Goal: Task Accomplishment & Management: Use online tool/utility

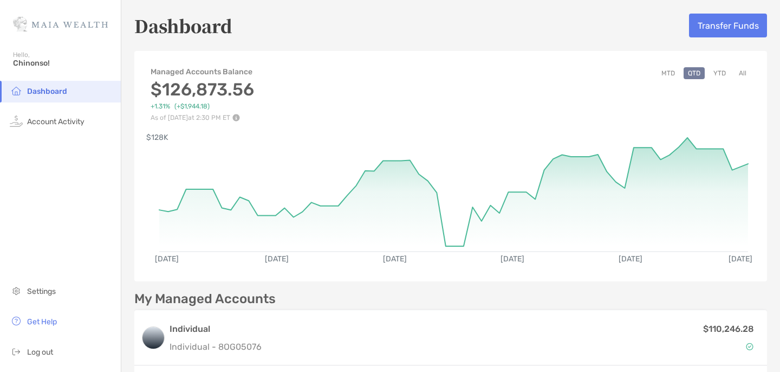
click at [749, 73] on button "All" at bounding box center [742, 73] width 16 height 12
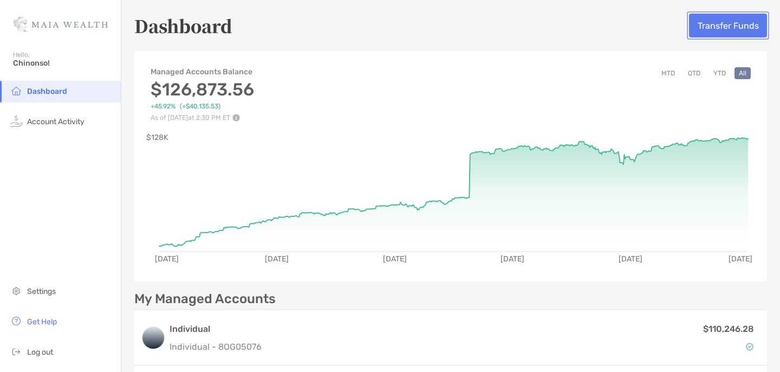
click at [722, 32] on button "Transfer Funds" at bounding box center [728, 26] width 78 height 24
click at [707, 31] on button "Transfer Funds" at bounding box center [728, 26] width 78 height 24
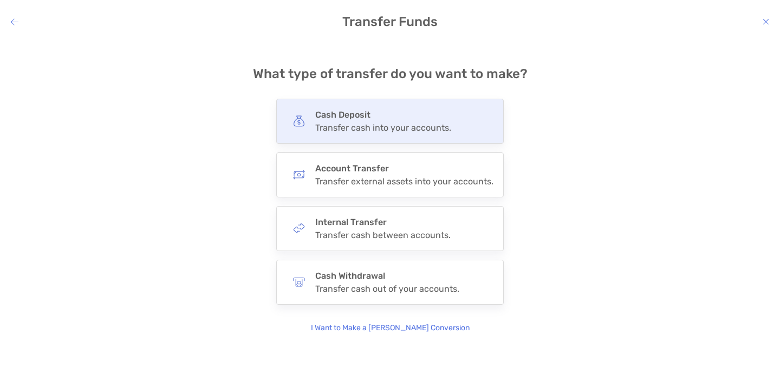
click at [365, 115] on h4 "Cash Deposit" at bounding box center [383, 114] width 136 height 10
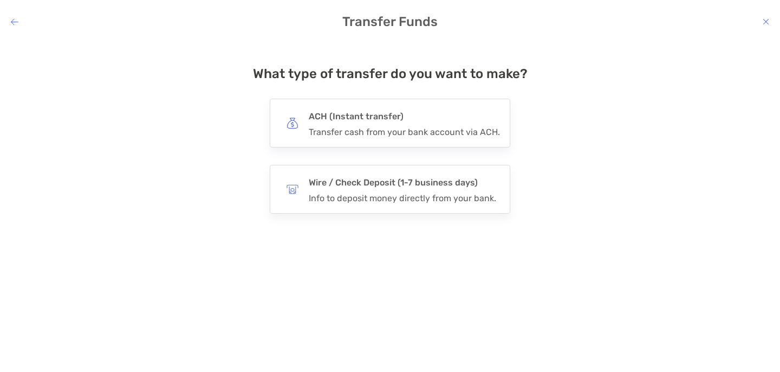
click at [10, 17] on h4 "Transfer Funds" at bounding box center [390, 21] width 780 height 15
click at [14, 21] on icon "modal" at bounding box center [15, 21] width 8 height 9
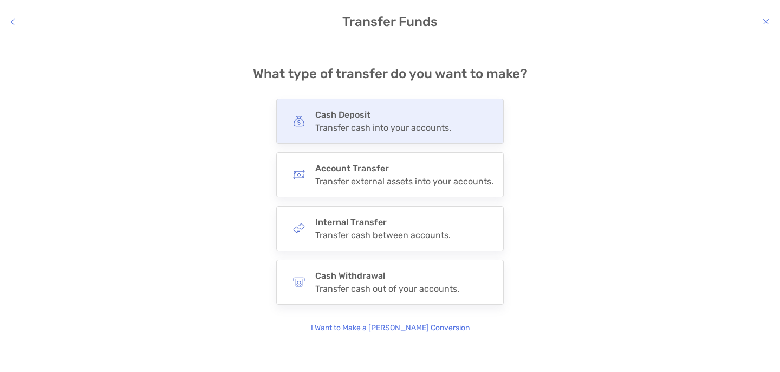
click at [375, 128] on div "Transfer cash into your accounts." at bounding box center [383, 127] width 136 height 10
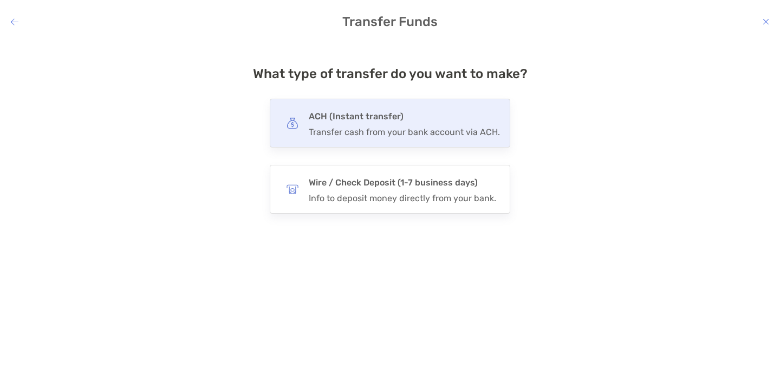
click at [378, 138] on div "ACH (Instant transfer) Transfer cash from your bank account via ACH." at bounding box center [390, 123] width 240 height 49
click at [0, 0] on input "***" at bounding box center [0, 0] width 0 height 0
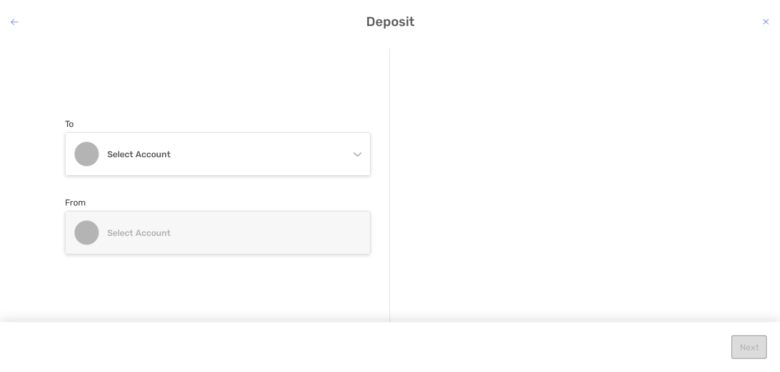
click at [256, 176] on div "To Select account Individual Individual 8OG05076 - ThankGod Ofurum Roth IRA Rot…" at bounding box center [227, 186] width 325 height 275
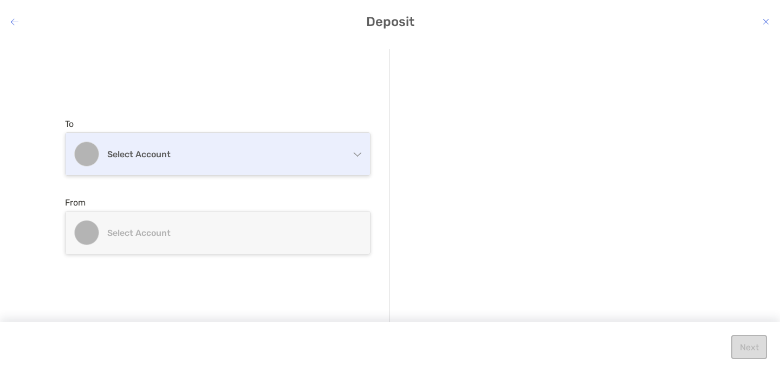
click at [261, 162] on div "Select account" at bounding box center [218, 154] width 304 height 42
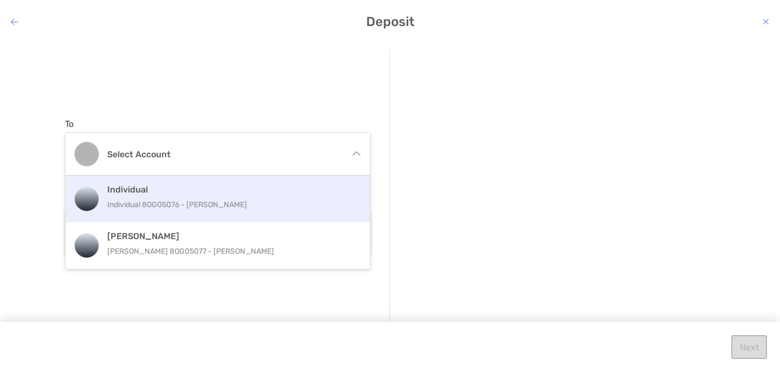
click at [214, 203] on p "Individual 8OG05076 - ThankGod Ofurum" at bounding box center [229, 205] width 244 height 14
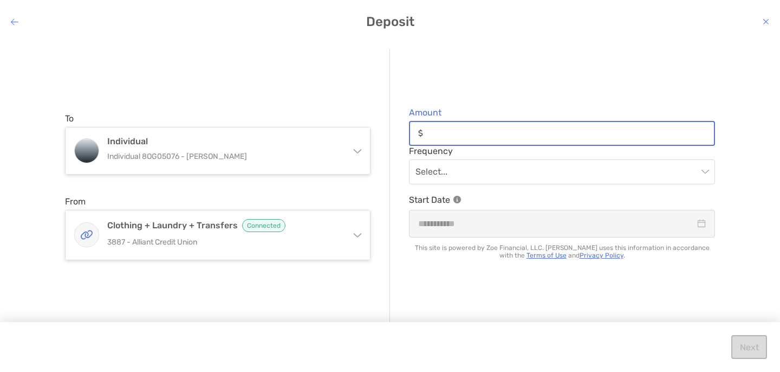
click at [492, 133] on input "Amount" at bounding box center [570, 132] width 287 height 9
type input "*"
type input "*****"
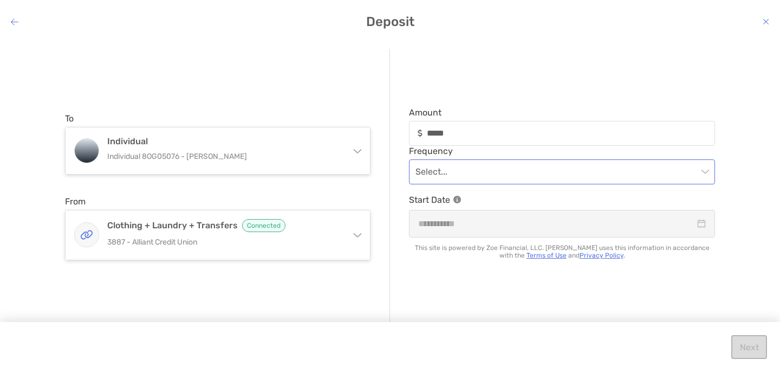
click at [548, 172] on input "modal" at bounding box center [556, 172] width 282 height 24
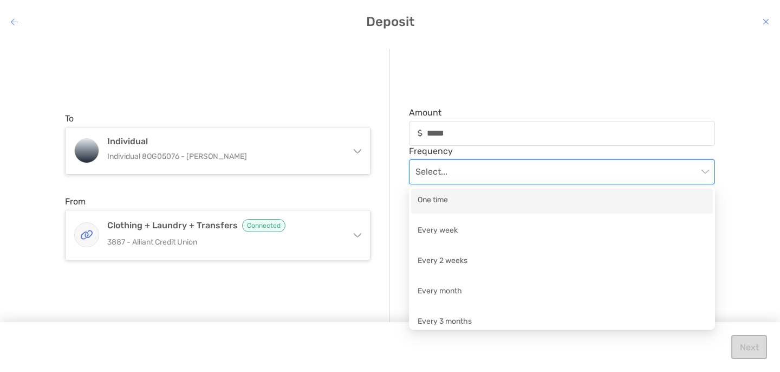
click at [491, 203] on div "One time" at bounding box center [562, 201] width 289 height 14
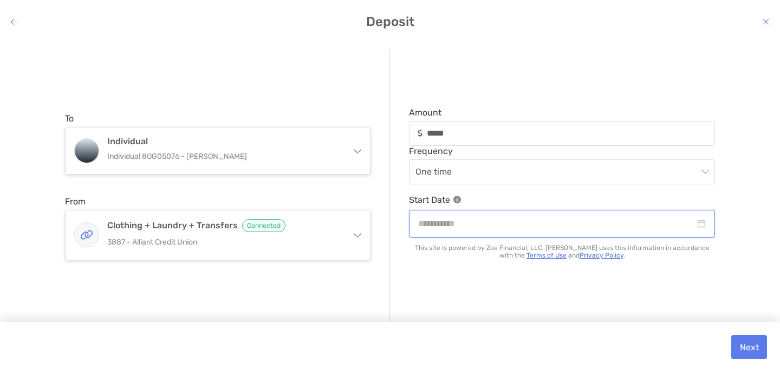
click at [530, 223] on input "modal" at bounding box center [556, 224] width 277 height 14
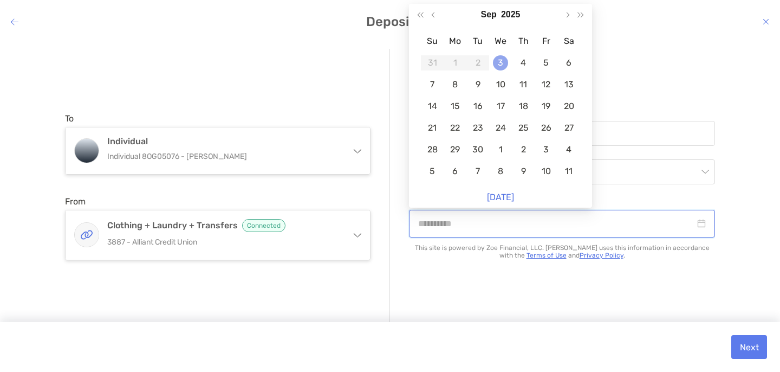
type input "**********"
click at [503, 56] on div "3" at bounding box center [500, 62] width 15 height 15
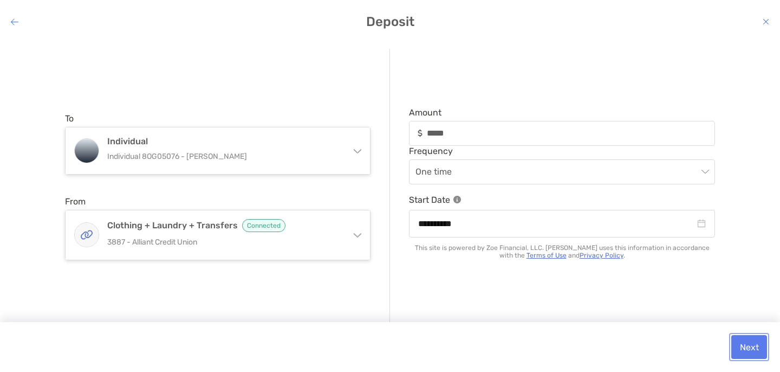
click at [752, 343] on button "Next" at bounding box center [749, 347] width 36 height 24
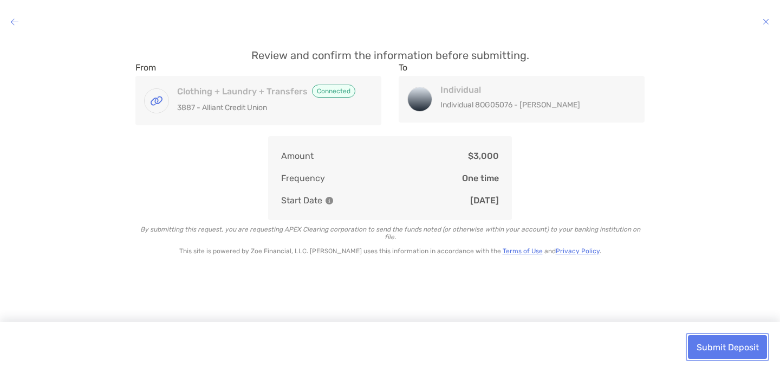
click at [722, 344] on button "Submit Deposit" at bounding box center [727, 347] width 79 height 24
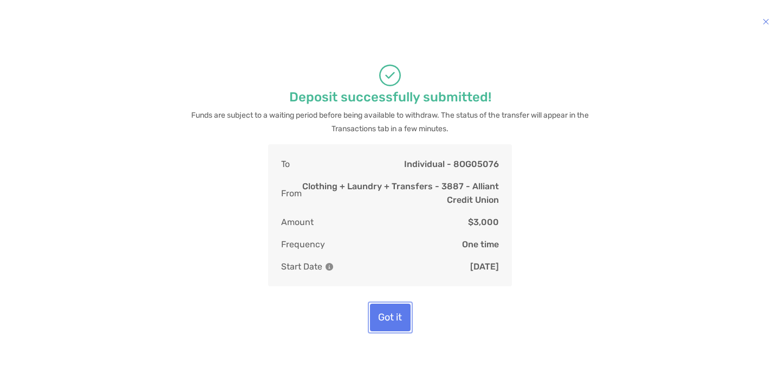
click at [389, 328] on button "Got it" at bounding box center [390, 317] width 41 height 28
